Goal: Find specific page/section: Find specific page/section

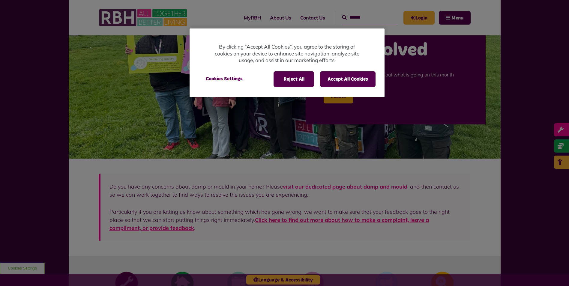
scroll to position [120, 0]
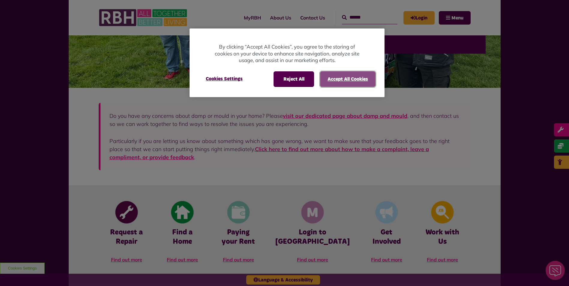
click at [337, 78] on button "Accept All Cookies" at bounding box center [347, 79] width 55 height 16
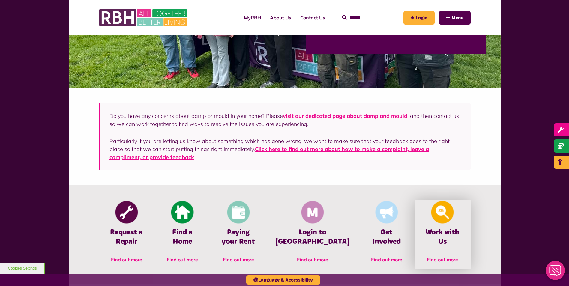
click at [442, 210] on img at bounding box center [442, 212] width 22 height 22
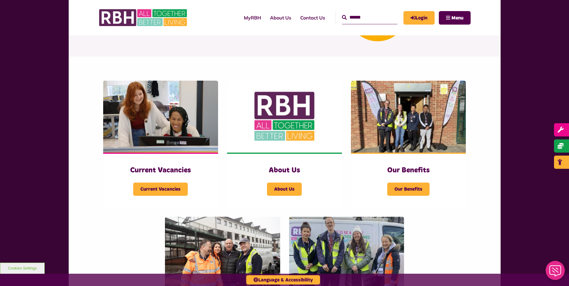
scroll to position [90, 0]
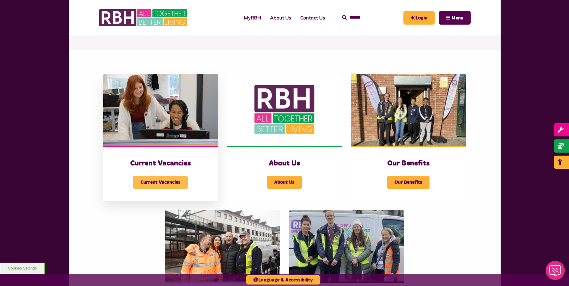
click at [177, 181] on span "Current Vacancies" at bounding box center [160, 182] width 55 height 13
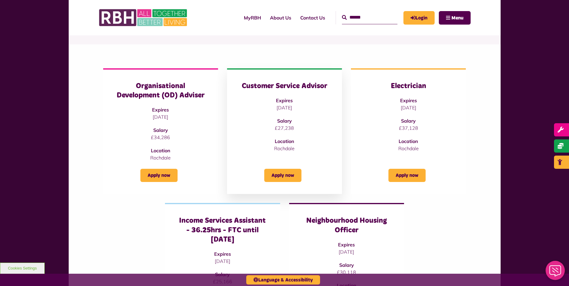
scroll to position [120, 0]
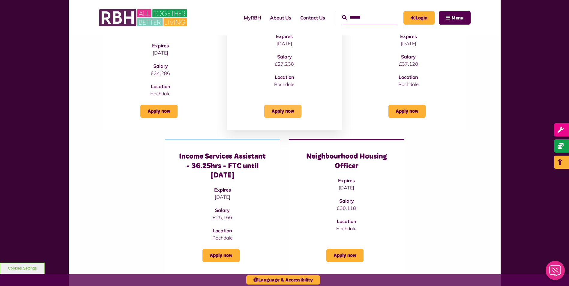
click at [277, 111] on link "Apply now" at bounding box center [282, 111] width 37 height 13
